Goal: Ask a question

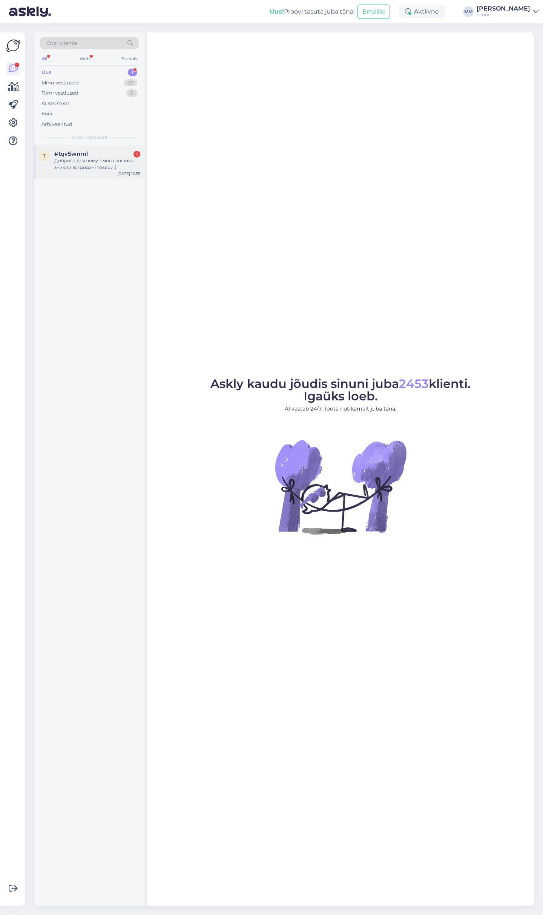
click at [80, 163] on div "Доброго дня,чому з мого кошика зникли всі додані товари:(" at bounding box center [97, 164] width 86 height 14
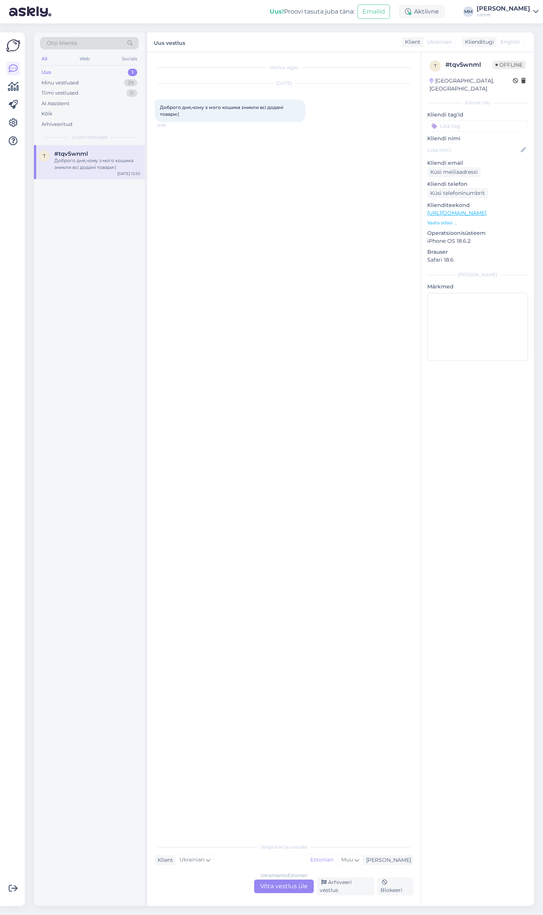
click at [294, 889] on div "Ukrainian to Estonian Võta vestlus üle" at bounding box center [284, 887] width 60 height 14
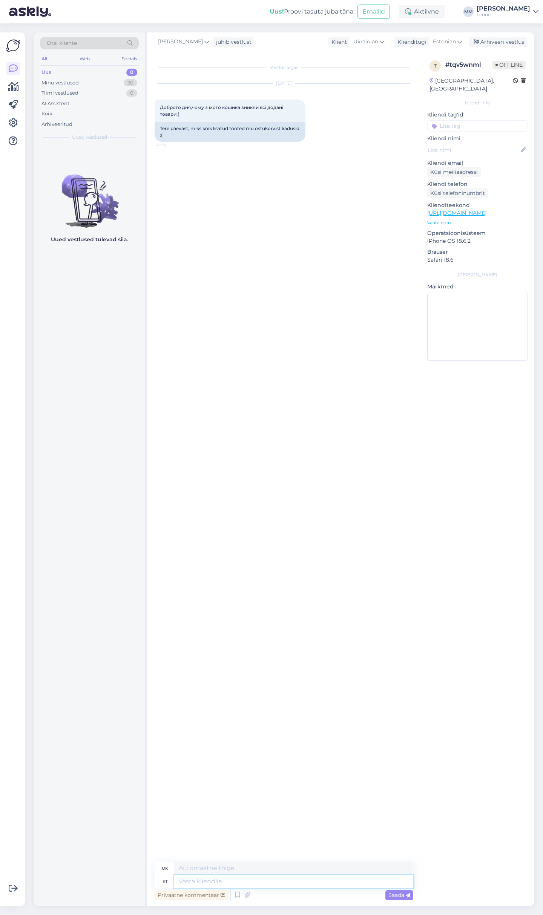
click at [247, 882] on textarea at bounding box center [293, 881] width 239 height 13
click at [240, 894] on icon at bounding box center [237, 894] width 9 height 11
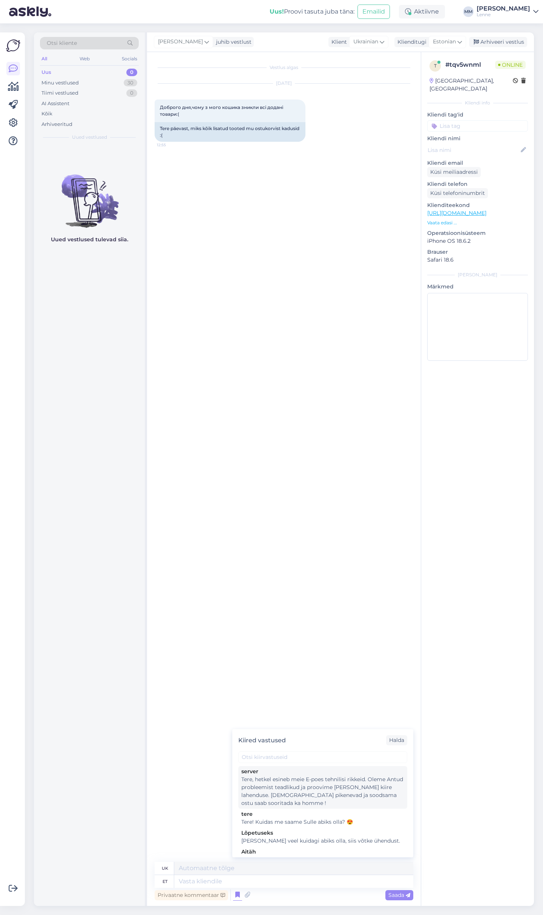
click at [294, 785] on div "Tere, hetkel esineb meie E-poes tehnilisi rikkeid. Oleme Antud probleemist tead…" at bounding box center [322, 792] width 163 height 32
type textarea "Доброго дня, зараз у нашому інтернет-магазині спостерігаються технічні збої. Ми…"
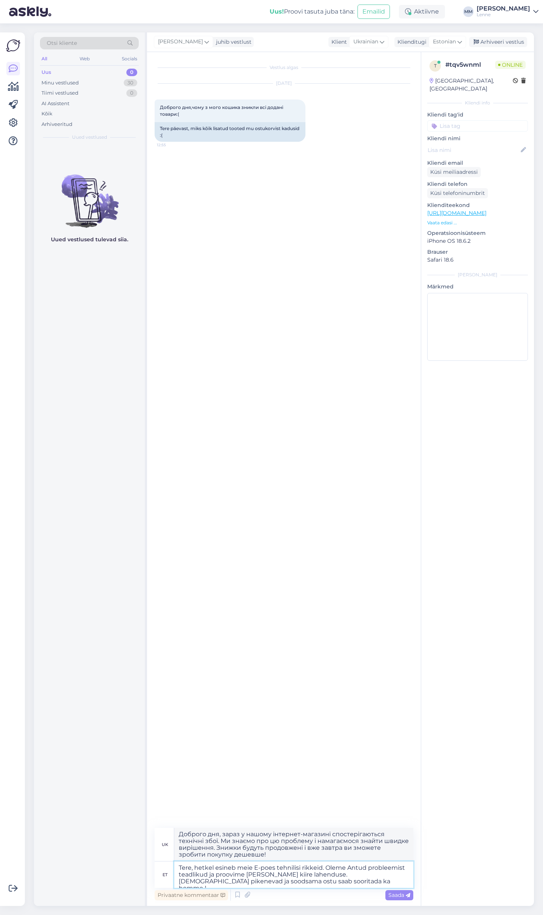
drag, startPoint x: 311, startPoint y: 876, endPoint x: 320, endPoint y: 882, distance: 11.2
click at [320, 882] on textarea "Tere, hetkel esineb meie E-poes tehnilisi rikkeid. Oleme Antud probleemist tead…" at bounding box center [293, 874] width 239 height 26
type textarea "Tere, hetkel esineb meie E-poes tehnilisi rikkeid. Oleme Antud probleemist tead…"
type textarea "[PERSON_NAME], наразі у нас виникли технічні проблеми з нашим інтернет-магазино…"
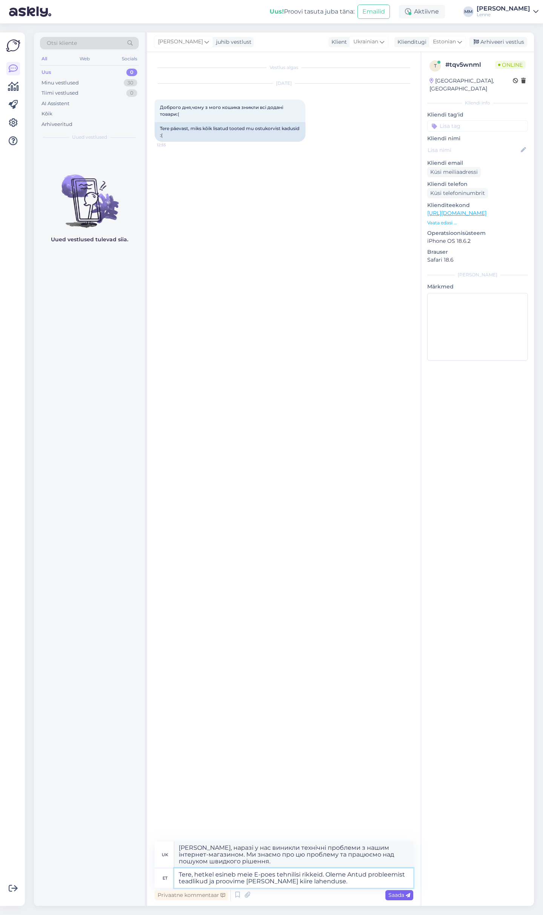
type textarea "Tere, hetkel esineb meie E-poes tehnilisi rikkeid. Oleme Antud probleemist tead…"
click at [395, 899] on div "Saada" at bounding box center [399, 895] width 28 height 10
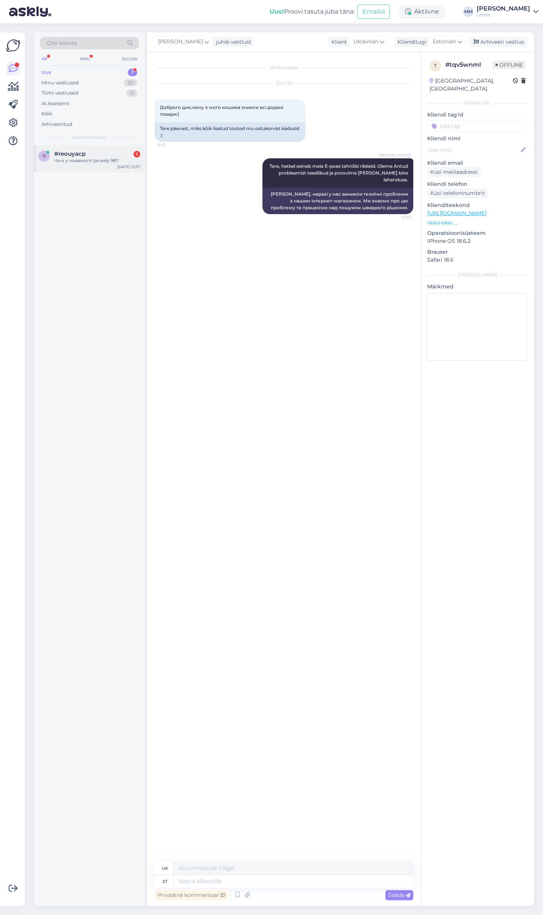
click at [89, 153] on div "#reouyacp 1" at bounding box center [97, 153] width 86 height 7
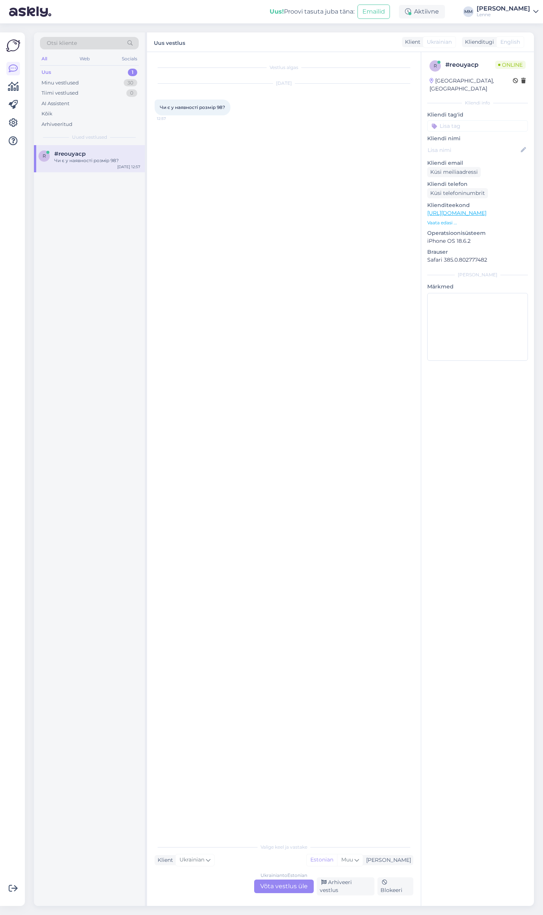
click at [295, 892] on div "Ukrainian to Estonian Võta vestlus üle" at bounding box center [284, 887] width 60 height 14
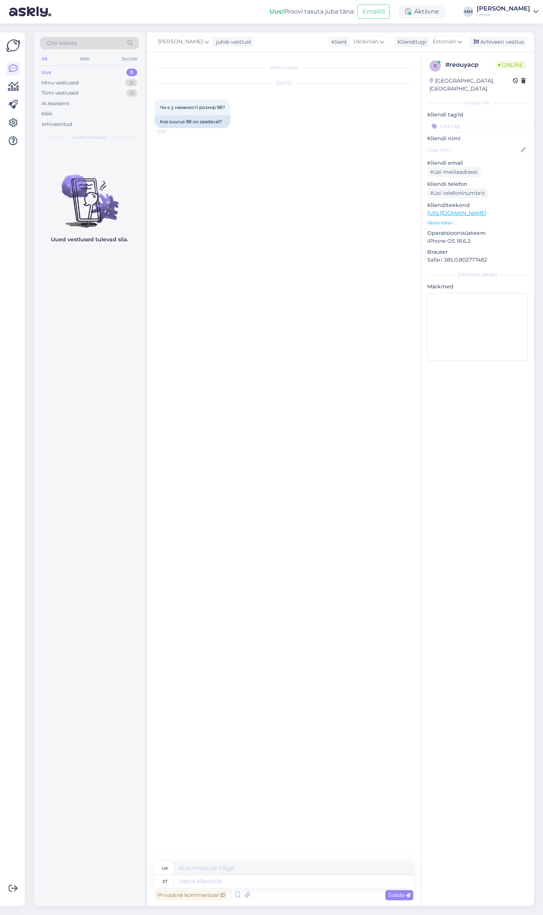
click at [486, 210] on link "[URL][DOMAIN_NAME]" at bounding box center [456, 213] width 59 height 7
click at [236, 891] on icon at bounding box center [237, 894] width 9 height 11
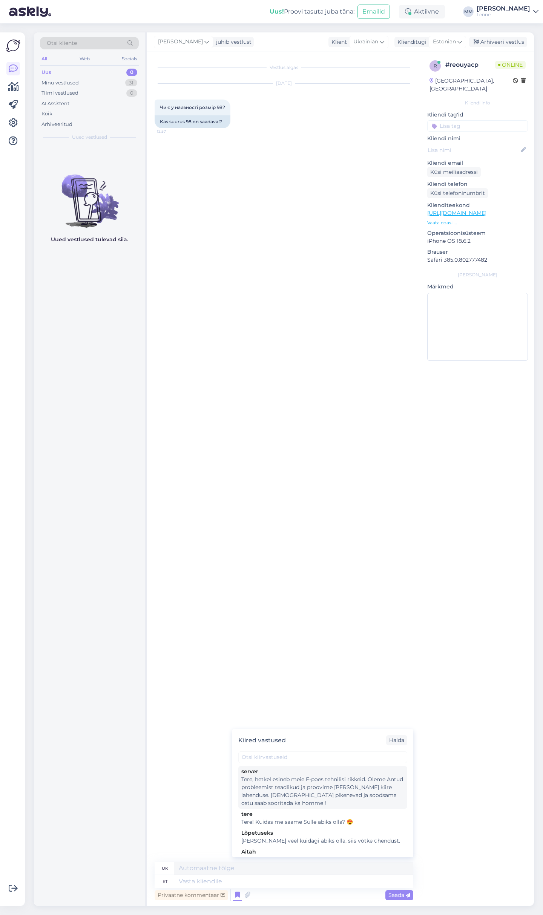
click at [279, 793] on div "Tere, hetkel esineb meie E-poes tehnilisi rikkeid. Oleme Antud probleemist tead…" at bounding box center [322, 792] width 163 height 32
type textarea "Доброго дня, зараз у нашому інтернет-магазині спостерігаються технічні збої. Ми…"
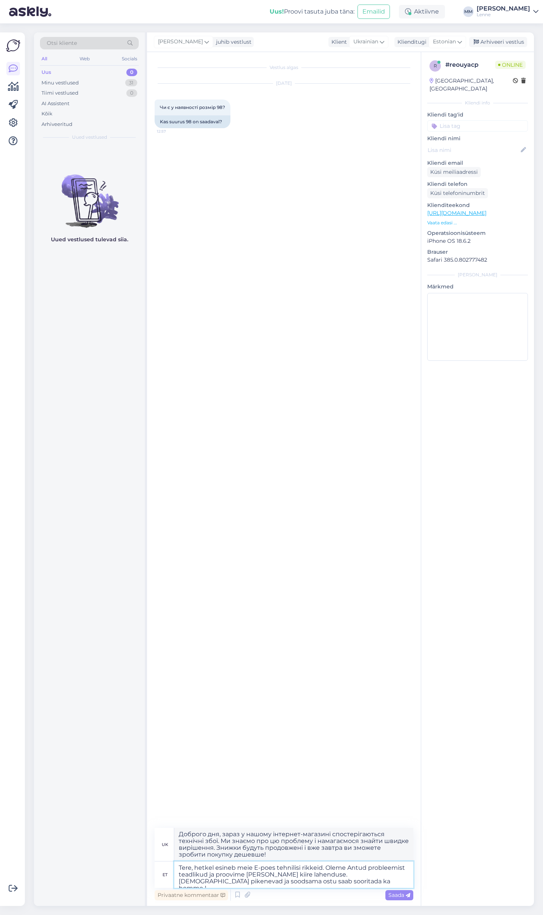
drag, startPoint x: 313, startPoint y: 875, endPoint x: 317, endPoint y: 884, distance: 11.0
click at [317, 884] on textarea "Tere, hetkel esineb meie E-poes tehnilisi rikkeid. Oleme Antud probleemist tead…" at bounding box center [293, 874] width 239 height 26
type textarea "Tere, hetkel esineb meie E-poes tehnilisi rikkeid. Oleme Antud probleemist tead…"
type textarea "[PERSON_NAME], наразі у нас виникли технічні проблеми з нашим інтернет-магазино…"
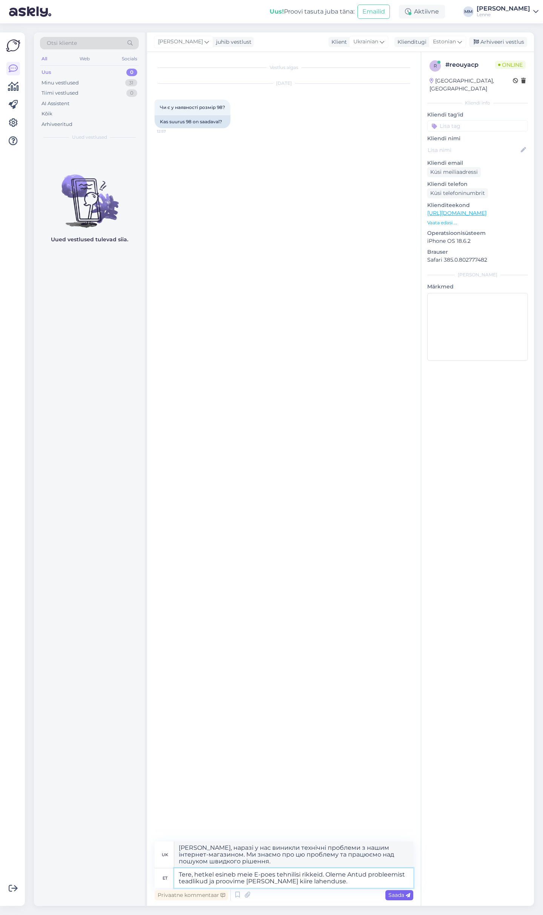
type textarea "Tere, hetkel esineb meie E-poes tehnilisi rikkeid. Oleme Antud probleemist tead…"
click at [391, 898] on span "Saada" at bounding box center [399, 895] width 22 height 7
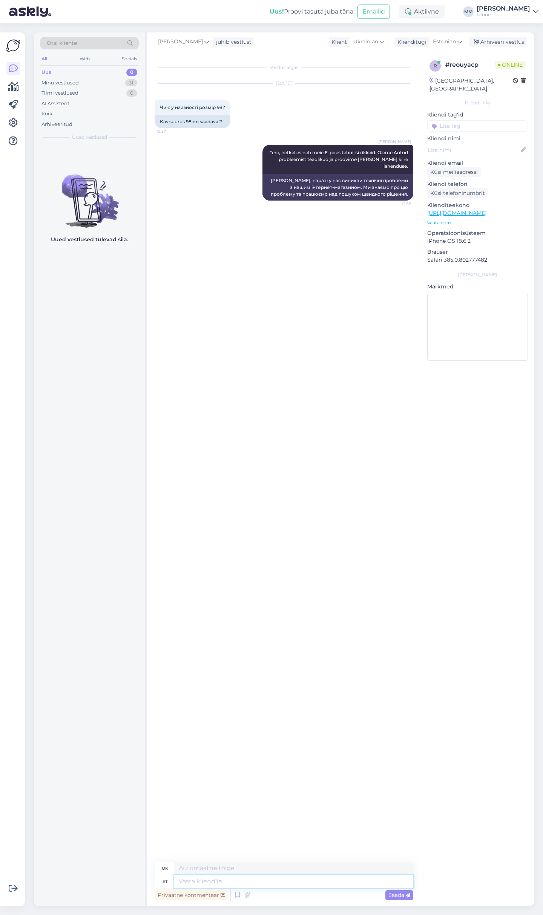
click at [204, 879] on textarea at bounding box center [293, 881] width 239 height 13
type textarea "Jah s"
type textarea "Так"
type textarea "Jah suurus"
type textarea "Так, розмір"
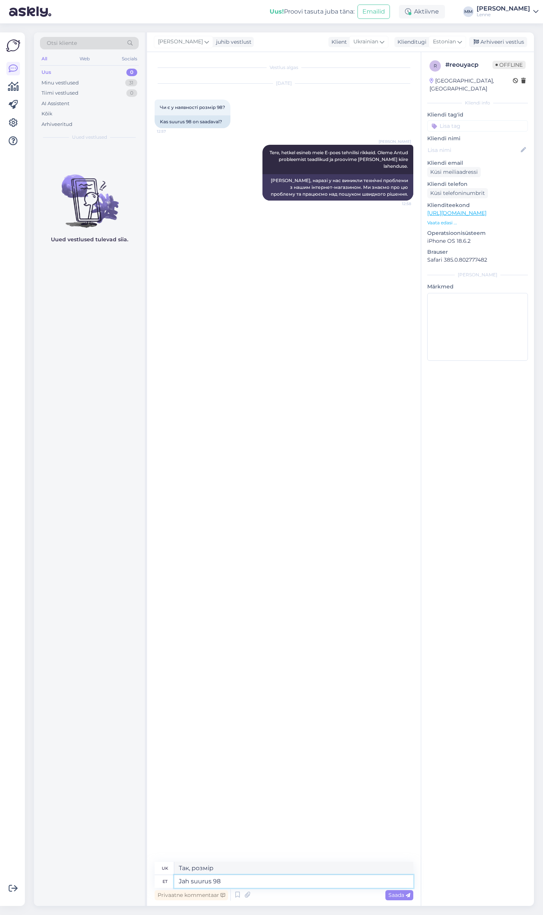
type textarea "Jah suurus 98"
type textarea "Так, розмір 98"
type textarea "Jah suurus 98 on saadaval"
type textarea "Так, розмір 98 є в наявності."
